Goal: Contribute content: Add original content to the website for others to see

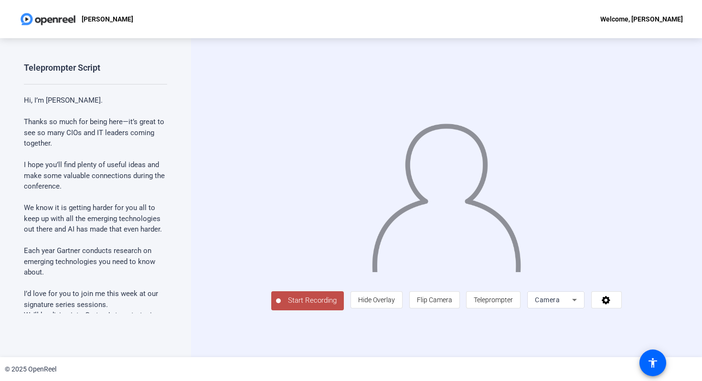
scroll to position [302, 0]
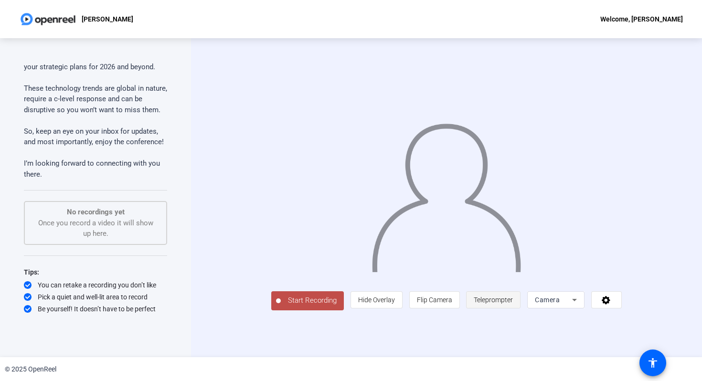
click at [513, 304] on span "Teleprompter" at bounding box center [492, 300] width 39 height 8
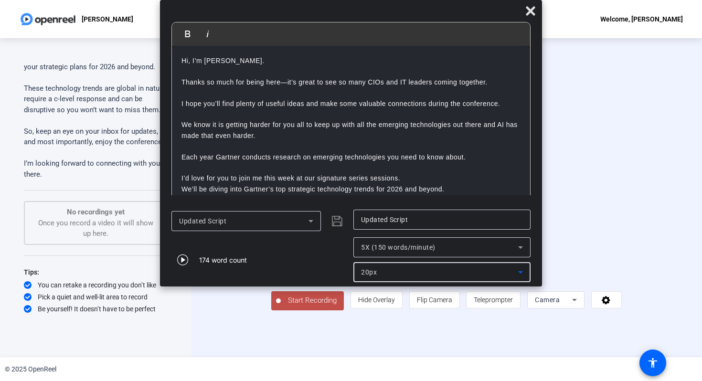
click at [458, 266] on div "20px" at bounding box center [439, 271] width 157 height 11
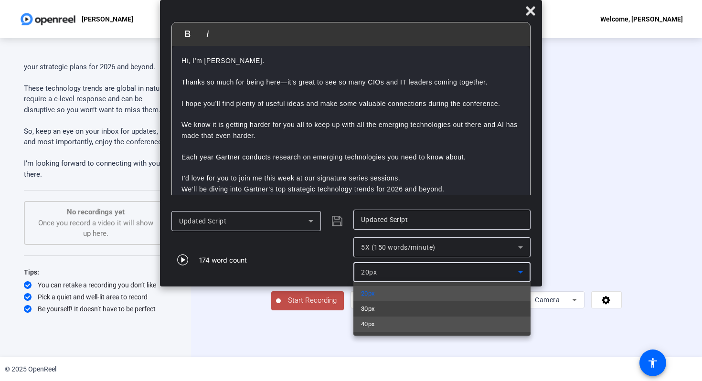
click at [417, 318] on mat-option "40px" at bounding box center [441, 323] width 177 height 15
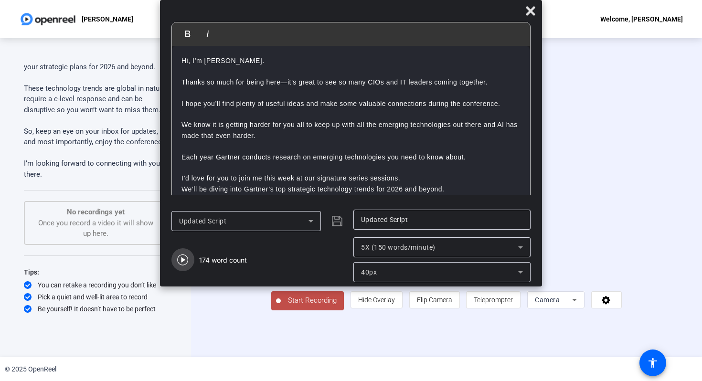
click at [186, 258] on icon "button" at bounding box center [182, 259] width 11 height 11
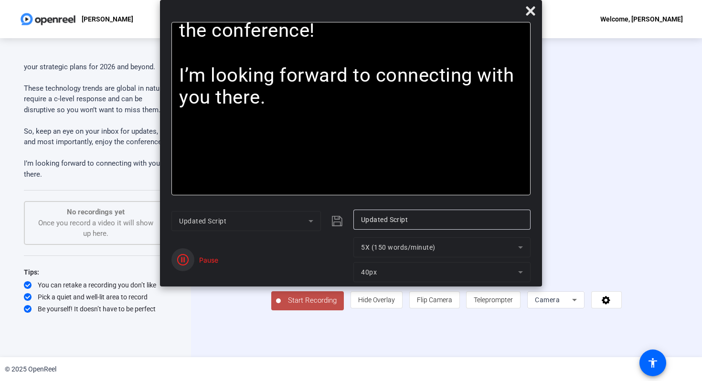
click at [185, 260] on icon "button" at bounding box center [182, 259] width 11 height 11
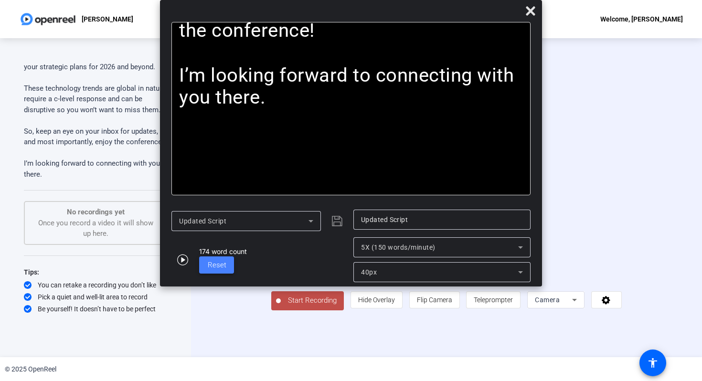
click at [224, 269] on span "Reset" at bounding box center [217, 265] width 19 height 9
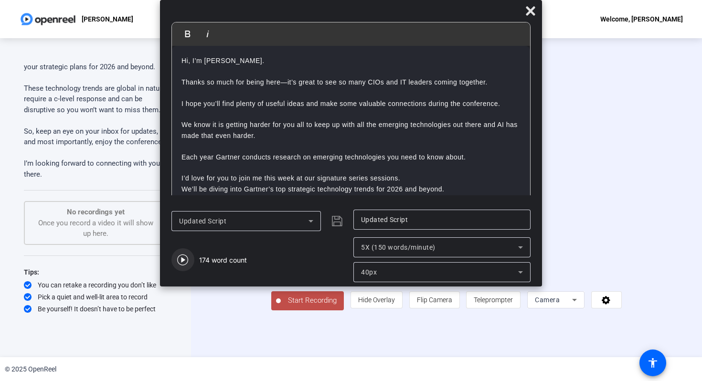
click at [182, 259] on icon "button" at bounding box center [182, 259] width 11 height 11
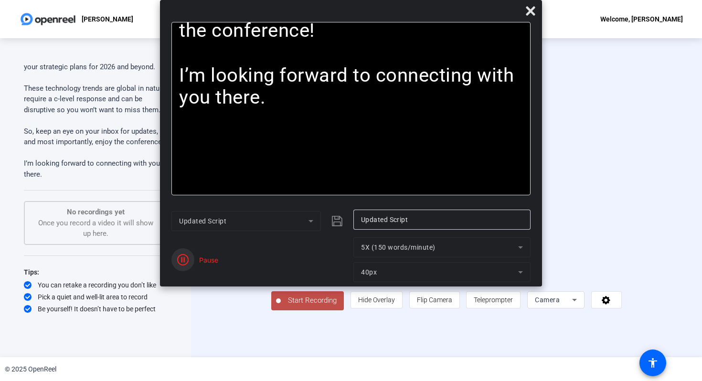
click at [181, 260] on icon "button" at bounding box center [182, 259] width 11 height 11
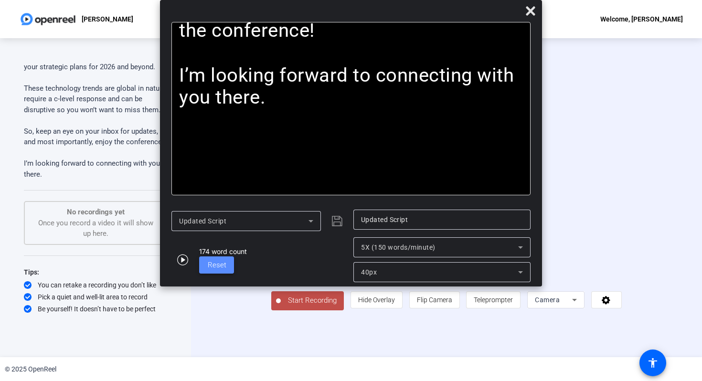
click at [221, 264] on span "Reset" at bounding box center [217, 265] width 19 height 9
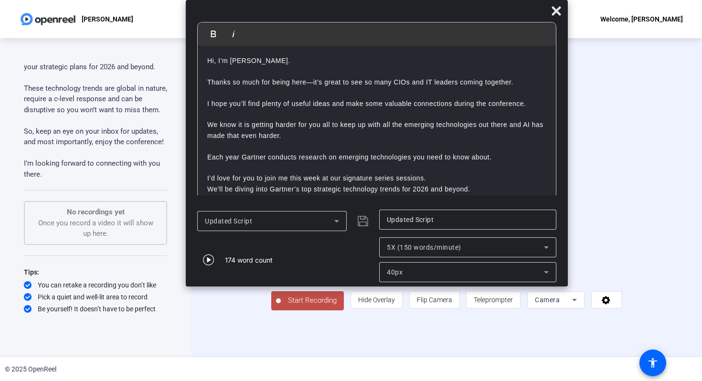
drag, startPoint x: 356, startPoint y: 10, endPoint x: 382, endPoint y: 10, distance: 25.8
click at [382, 10] on div at bounding box center [377, 13] width 382 height 17
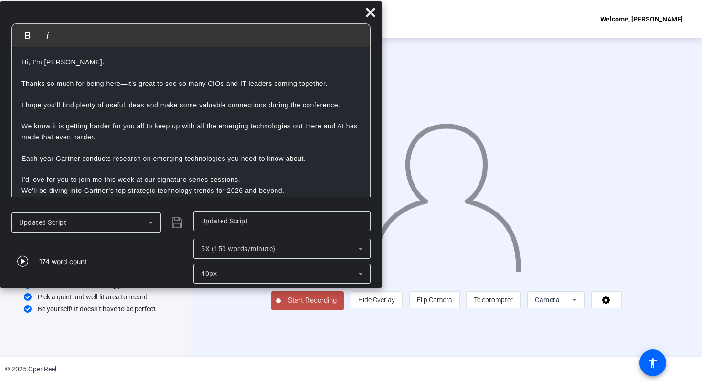
drag, startPoint x: 382, startPoint y: 10, endPoint x: 179, endPoint y: 11, distance: 202.8
click at [179, 11] on div at bounding box center [191, 14] width 382 height 17
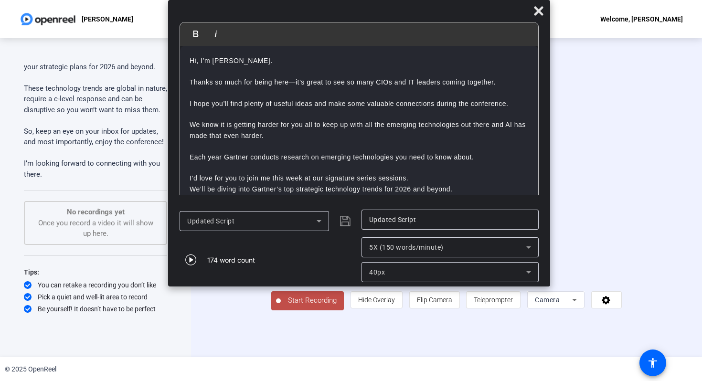
drag, startPoint x: 255, startPoint y: 15, endPoint x: 424, endPoint y: 3, distance: 168.9
click at [423, 3] on div "Bold Italic Hi, I’m [PERSON_NAME]. Thanks so much for being here—it’s great to …" at bounding box center [359, 143] width 382 height 286
click at [191, 259] on icon "button" at bounding box center [190, 259] width 11 height 11
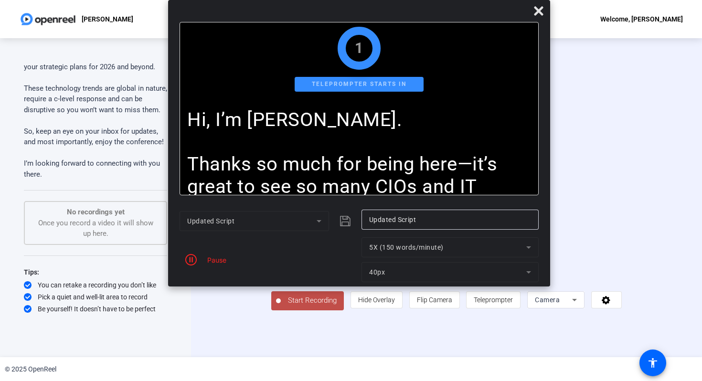
click at [281, 306] on span "Start Recording" at bounding box center [312, 300] width 63 height 11
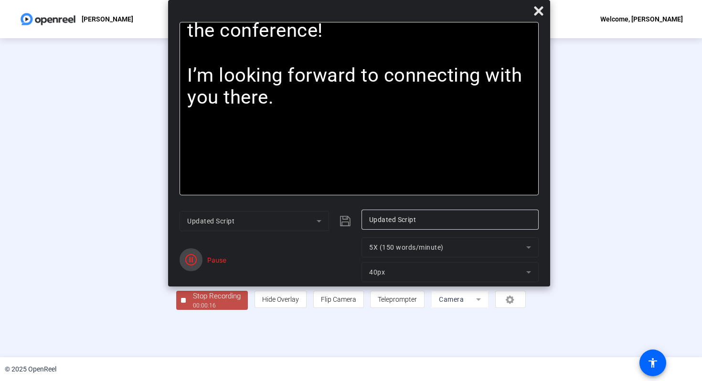
click at [188, 263] on icon "button" at bounding box center [190, 259] width 11 height 11
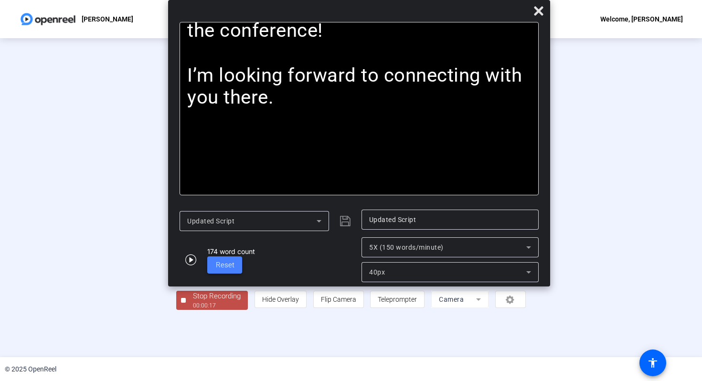
click at [235, 264] on span at bounding box center [224, 264] width 35 height 23
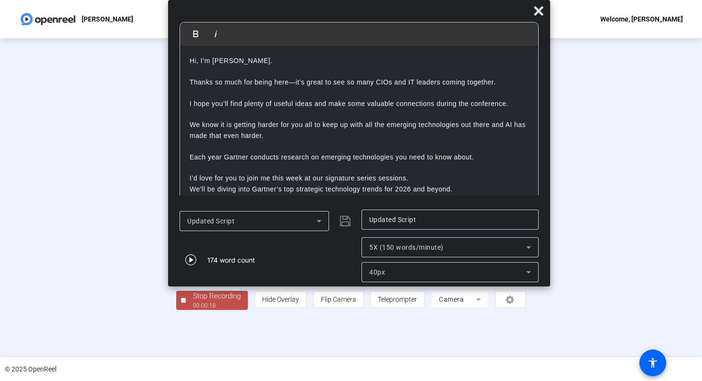
click at [193, 302] on div "Stop Recording" at bounding box center [217, 296] width 48 height 11
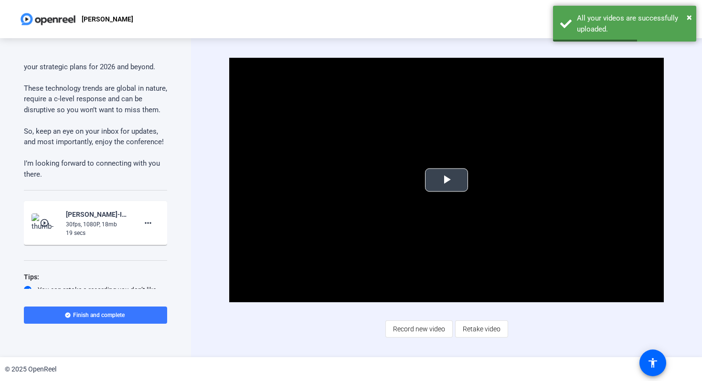
click at [446, 180] on span "Video Player" at bounding box center [446, 180] width 0 height 0
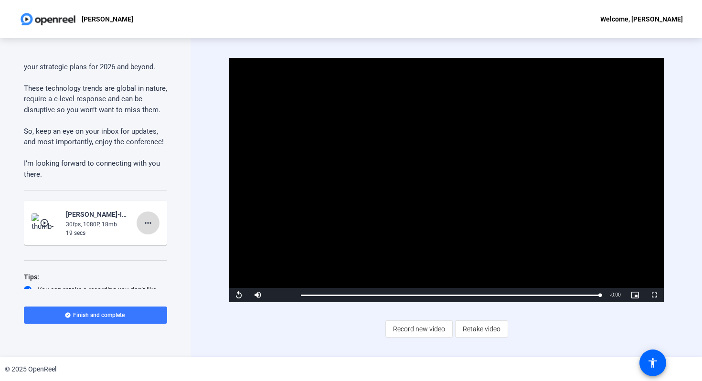
click at [149, 225] on mat-icon "more_horiz" at bounding box center [147, 222] width 11 height 11
click at [491, 324] on div at bounding box center [351, 190] width 702 height 381
click at [487, 329] on span "Retake video" at bounding box center [481, 329] width 38 height 18
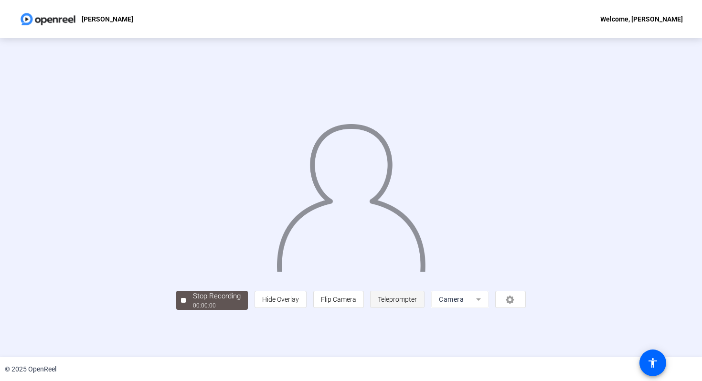
click at [417, 303] on span "Teleprompter" at bounding box center [397, 299] width 39 height 8
click at [417, 308] on span "Teleprompter" at bounding box center [397, 299] width 39 height 18
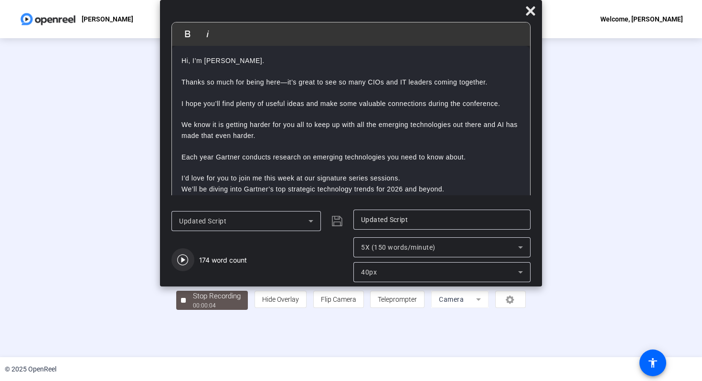
click at [189, 261] on span "button" at bounding box center [182, 259] width 23 height 23
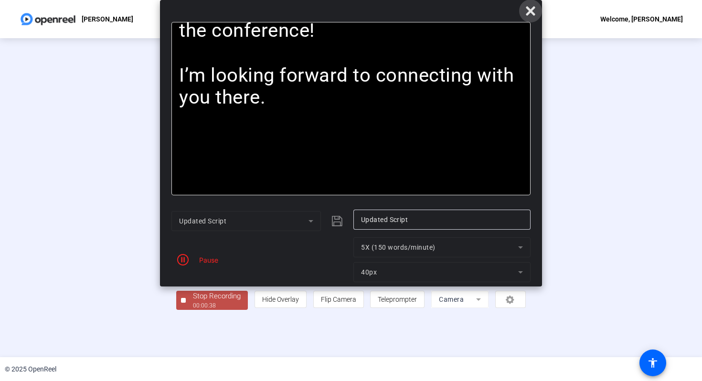
click at [529, 7] on icon at bounding box center [530, 10] width 11 height 11
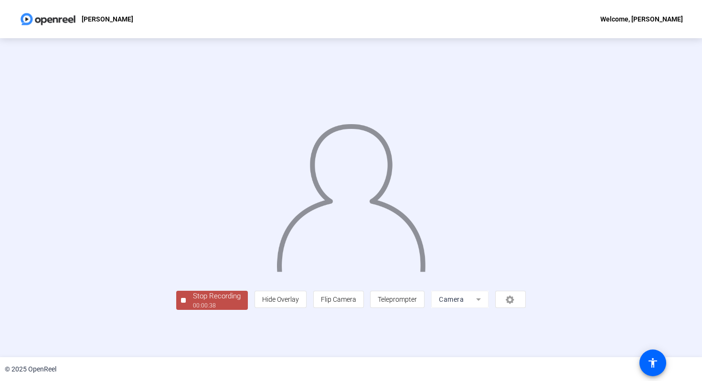
scroll to position [2, 0]
click at [193, 302] on div "Stop Recording" at bounding box center [217, 296] width 48 height 11
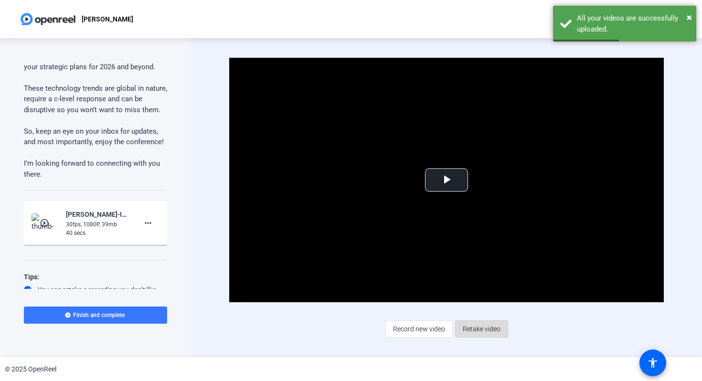
click at [481, 323] on span "Retake video" at bounding box center [481, 329] width 38 height 18
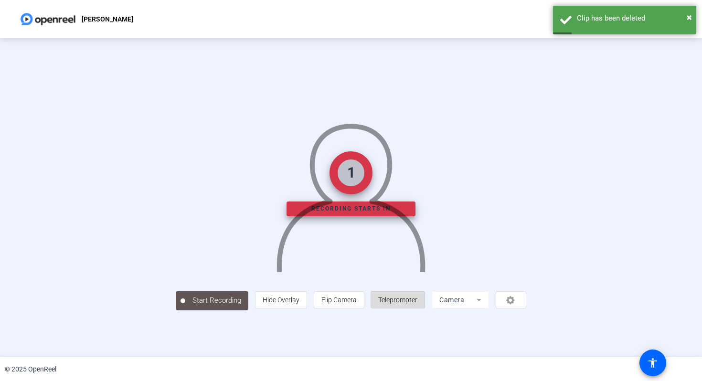
click at [417, 304] on span "Teleprompter" at bounding box center [397, 300] width 39 height 8
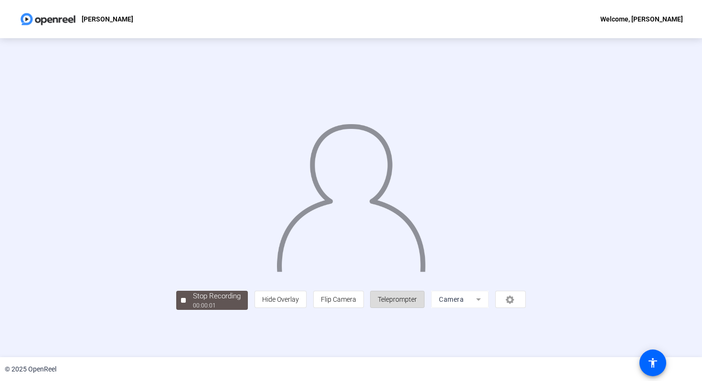
click at [417, 303] on span "Teleprompter" at bounding box center [397, 299] width 39 height 8
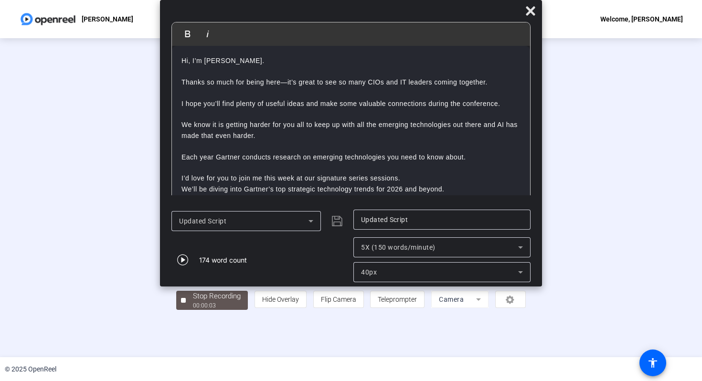
click at [470, 242] on mat-select "5X (150 words/minute)" at bounding box center [442, 247] width 162 height 11
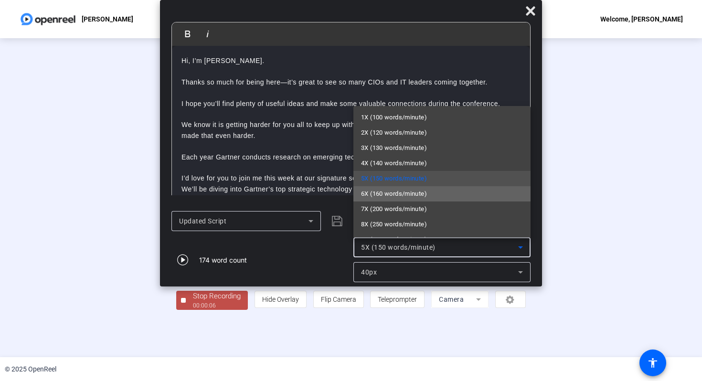
click at [460, 196] on mat-option "6X (160 words/minute)" at bounding box center [441, 193] width 177 height 15
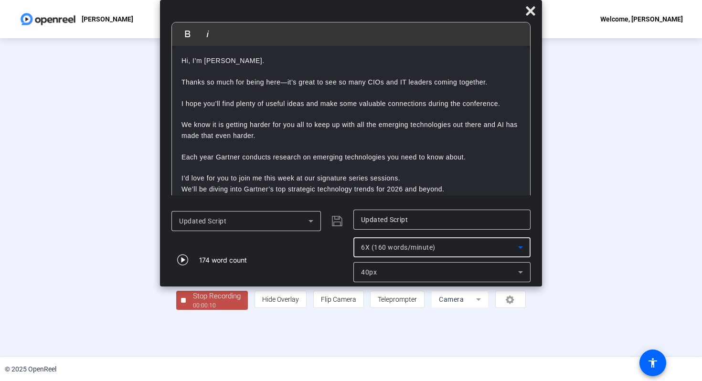
click at [193, 302] on div "Stop Recording" at bounding box center [217, 296] width 48 height 11
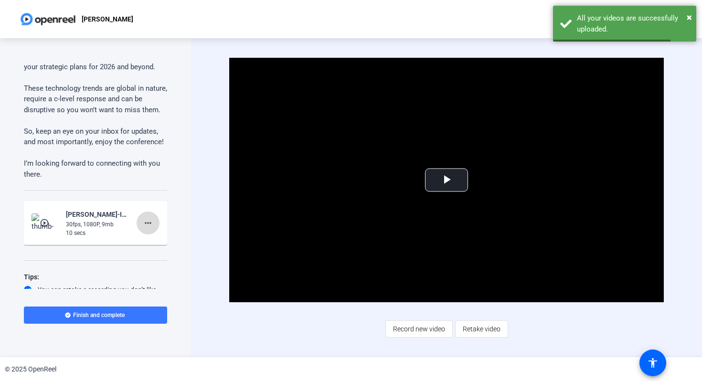
click at [147, 222] on mat-icon "more_horiz" at bounding box center [147, 222] width 11 height 11
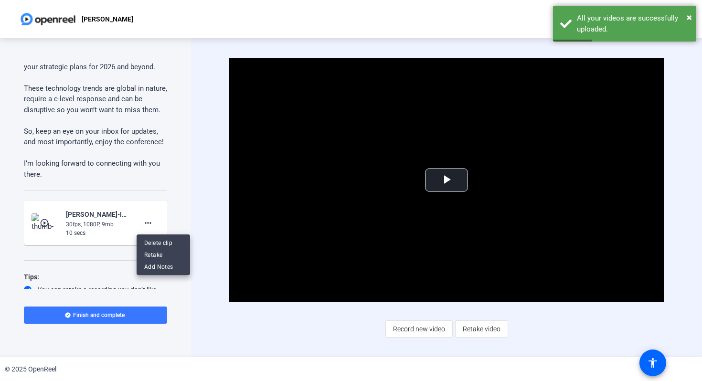
click at [485, 324] on div at bounding box center [351, 190] width 702 height 381
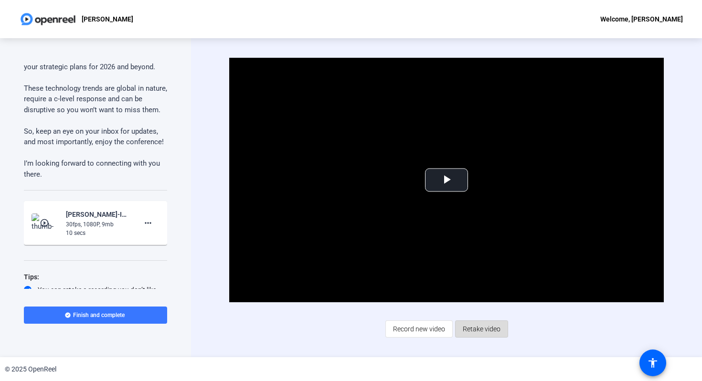
click at [483, 329] on span "Retake video" at bounding box center [481, 329] width 38 height 18
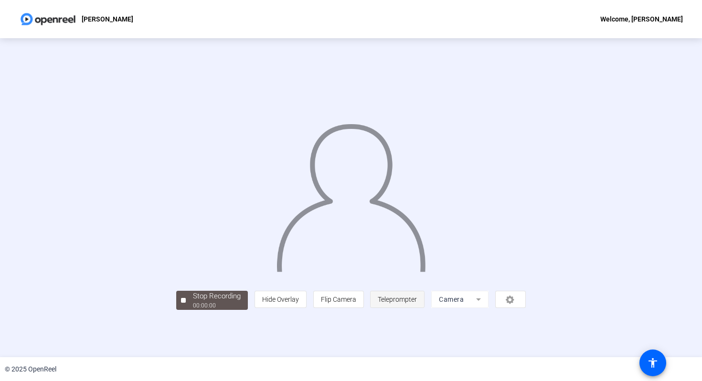
click at [417, 303] on span "Teleprompter" at bounding box center [397, 299] width 39 height 8
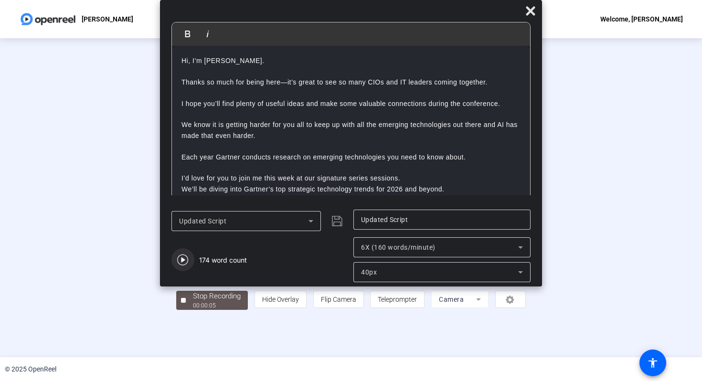
click at [187, 261] on icon "button" at bounding box center [182, 259] width 11 height 11
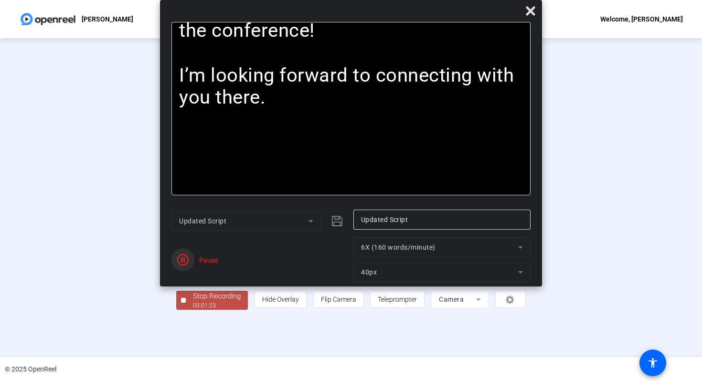
click at [187, 261] on icon "button" at bounding box center [182, 259] width 11 height 11
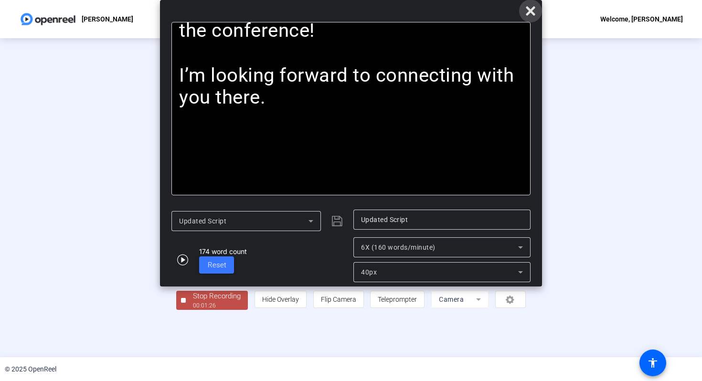
click at [529, 9] on icon at bounding box center [529, 10] width 9 height 9
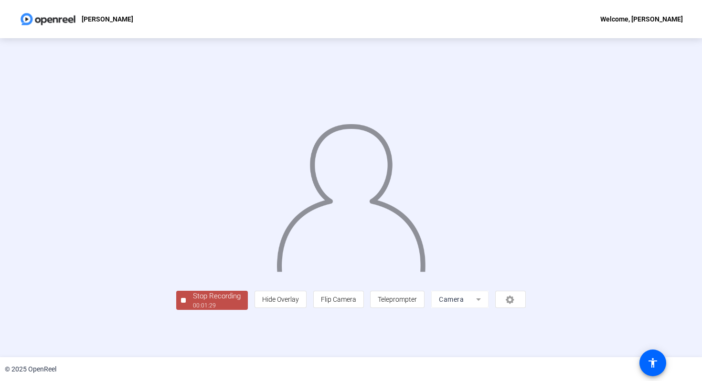
click at [193, 302] on div "Stop Recording" at bounding box center [217, 296] width 48 height 11
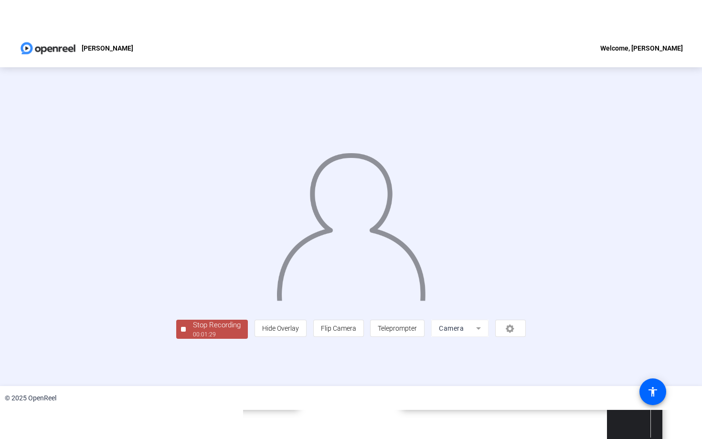
scroll to position [0, 0]
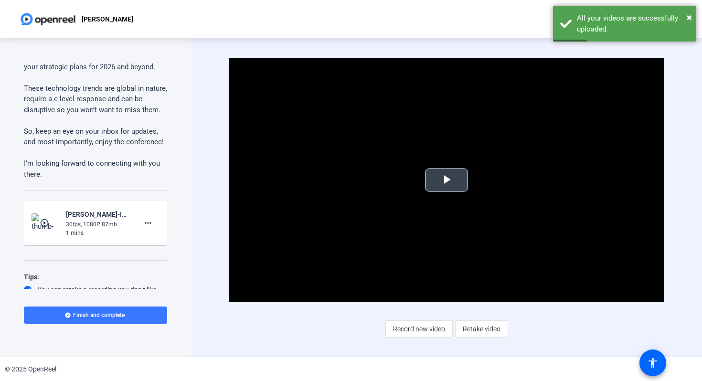
click at [446, 180] on span "Video Player" at bounding box center [446, 180] width 0 height 0
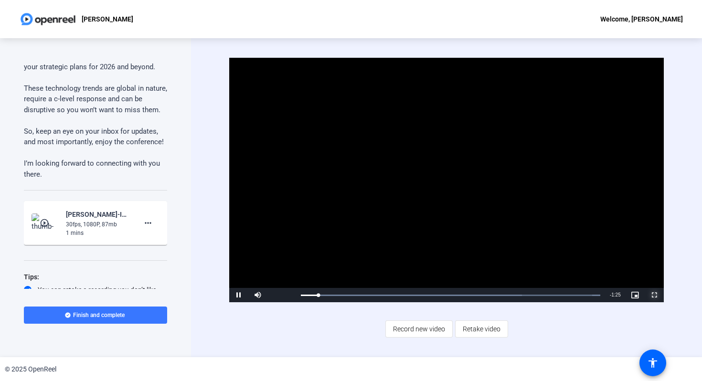
click at [655, 295] on span "Video Player" at bounding box center [653, 295] width 19 height 0
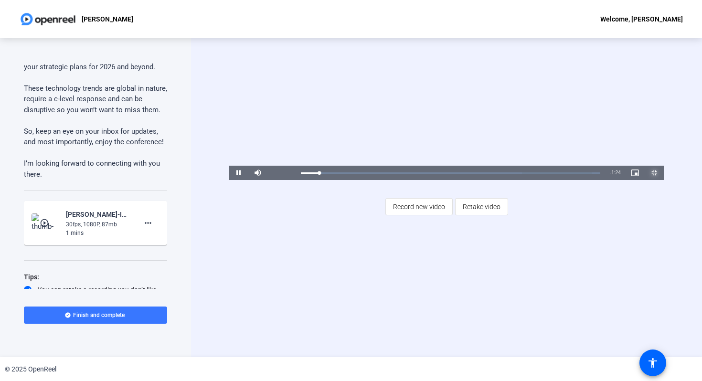
scroll to position [273, 0]
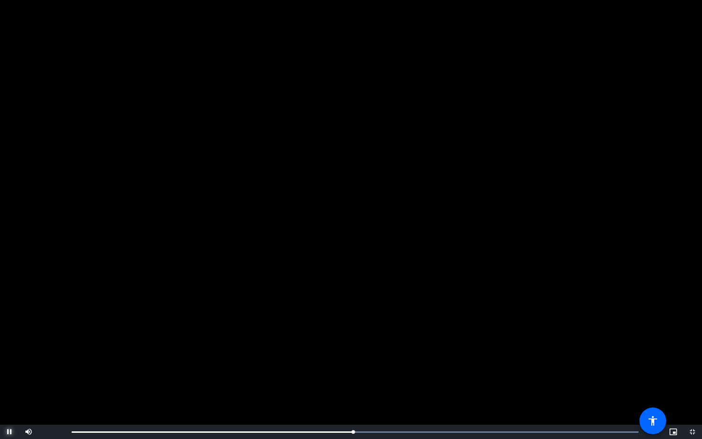
click at [9, 380] on span "Video Player" at bounding box center [9, 432] width 19 height 0
click at [691, 380] on span "Video Player" at bounding box center [692, 432] width 19 height 0
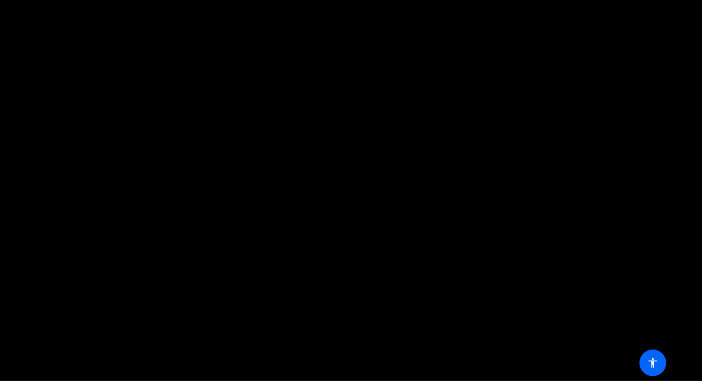
scroll to position [332, 0]
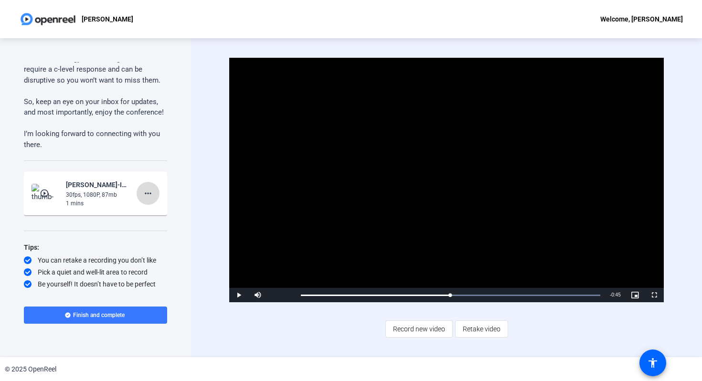
click at [146, 194] on mat-icon "more_horiz" at bounding box center [147, 193] width 11 height 11
click at [161, 213] on span "Delete clip" at bounding box center [163, 213] width 38 height 11
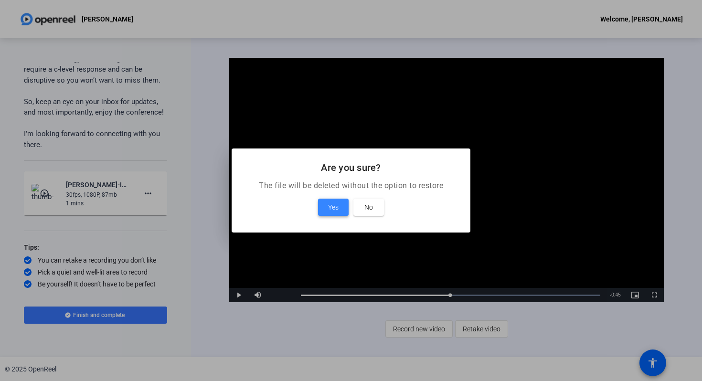
click at [336, 206] on span "Yes" at bounding box center [333, 206] width 11 height 11
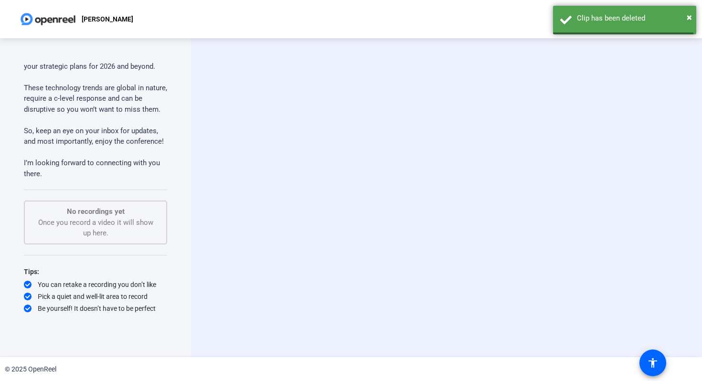
scroll to position [302, 0]
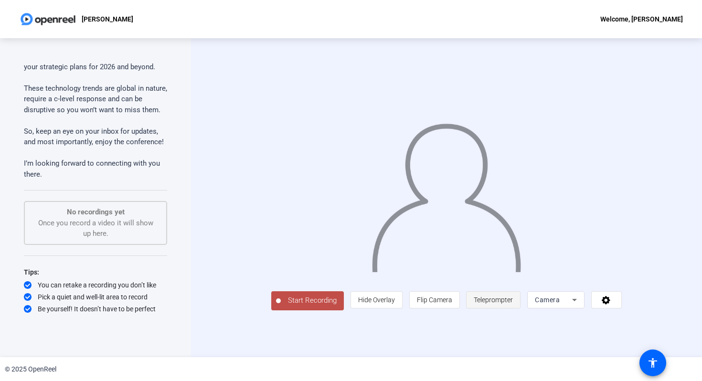
click at [513, 304] on span "Teleprompter" at bounding box center [492, 300] width 39 height 8
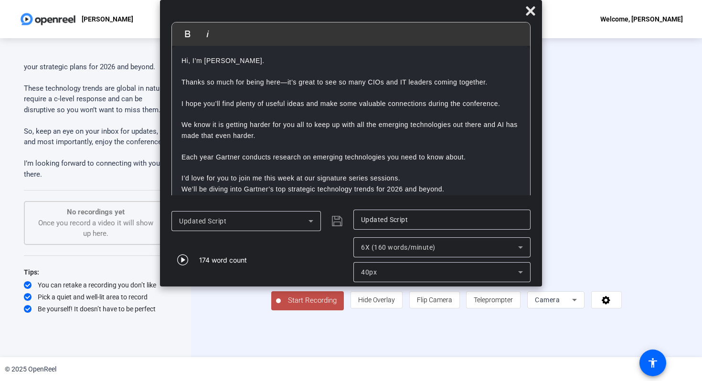
click at [471, 251] on div "6X (160 words/minute)" at bounding box center [439, 247] width 157 height 11
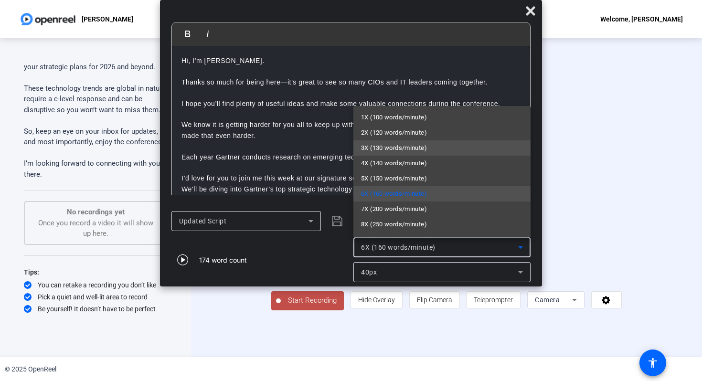
click at [450, 150] on mat-option "3X (130 words/minute)" at bounding box center [441, 147] width 177 height 15
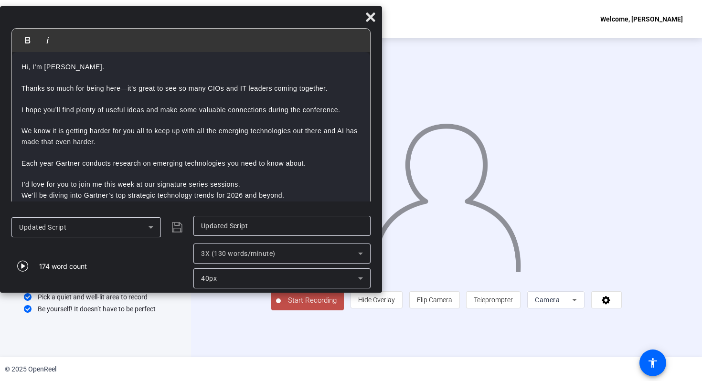
drag, startPoint x: 383, startPoint y: 7, endPoint x: 220, endPoint y: 13, distance: 163.3
click at [220, 13] on div at bounding box center [191, 19] width 382 height 17
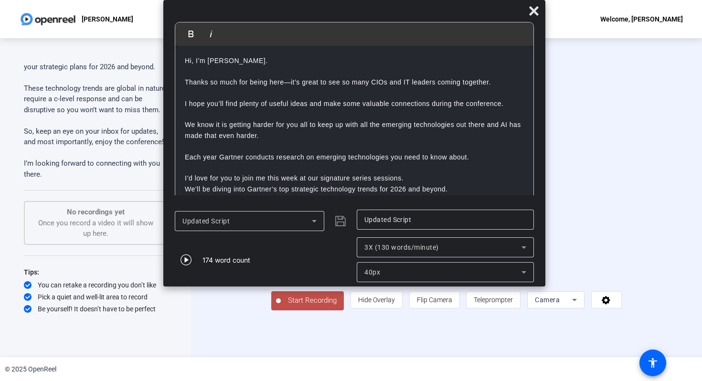
drag, startPoint x: 218, startPoint y: 13, endPoint x: 381, endPoint y: -15, distance: 165.6
click at [381, 0] on html "Accessibility Screen-Reader Guide, Feedback, and Issue Reporting | New window […" at bounding box center [351, 190] width 702 height 381
click at [281, 306] on span "Start Recording" at bounding box center [312, 300] width 63 height 11
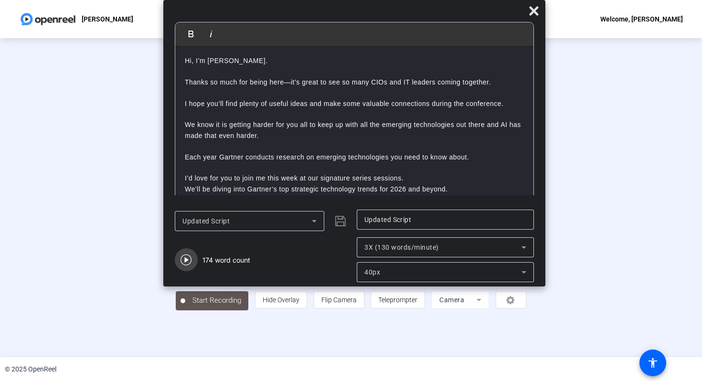
click at [189, 260] on icon "button" at bounding box center [185, 259] width 11 height 11
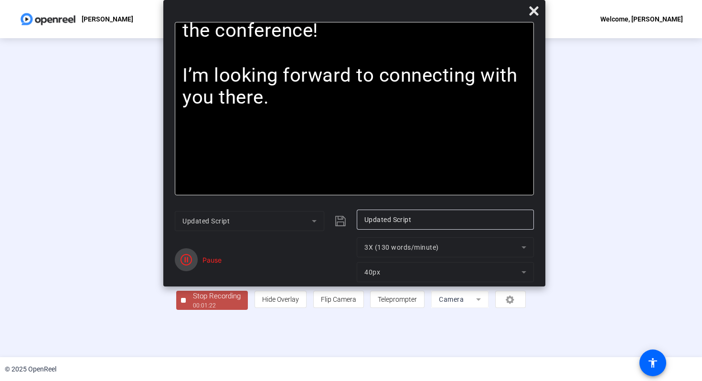
click at [178, 255] on span "button" at bounding box center [186, 259] width 23 height 23
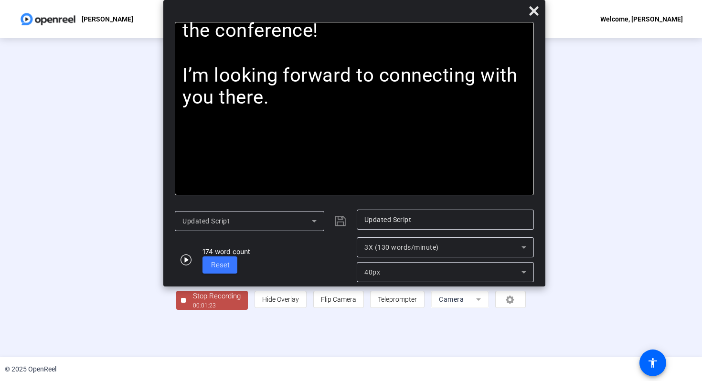
click at [193, 302] on div "Stop Recording" at bounding box center [217, 296] width 48 height 11
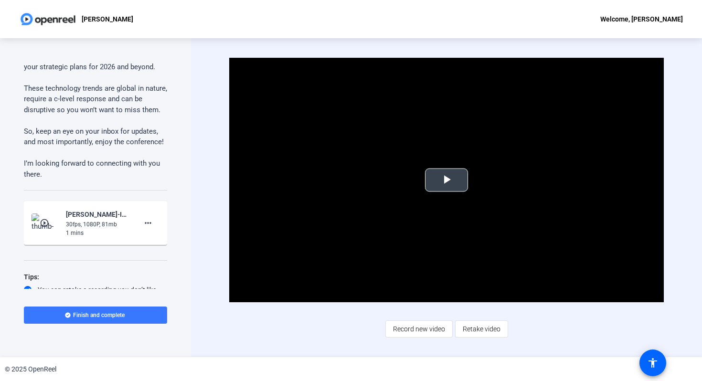
click at [446, 180] on span "Video Player" at bounding box center [446, 180] width 0 height 0
click at [101, 314] on span "Finish and complete" at bounding box center [99, 315] width 52 height 8
